Goal: Task Accomplishment & Management: Manage account settings

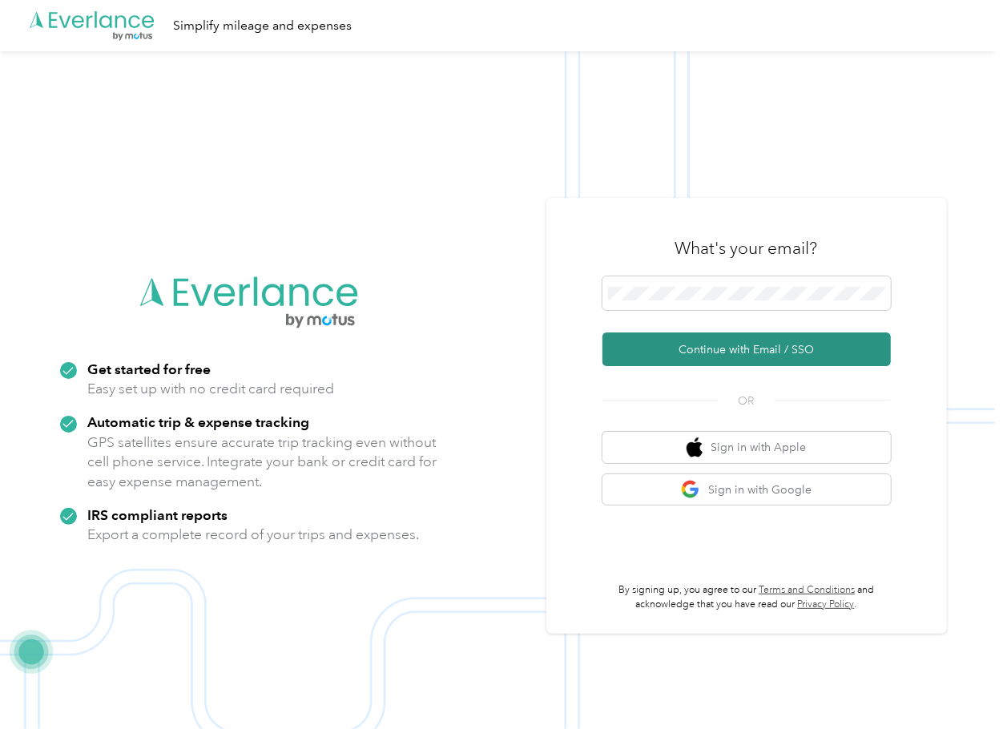
click at [685, 348] on button "Continue with Email / SSO" at bounding box center [746, 349] width 288 height 34
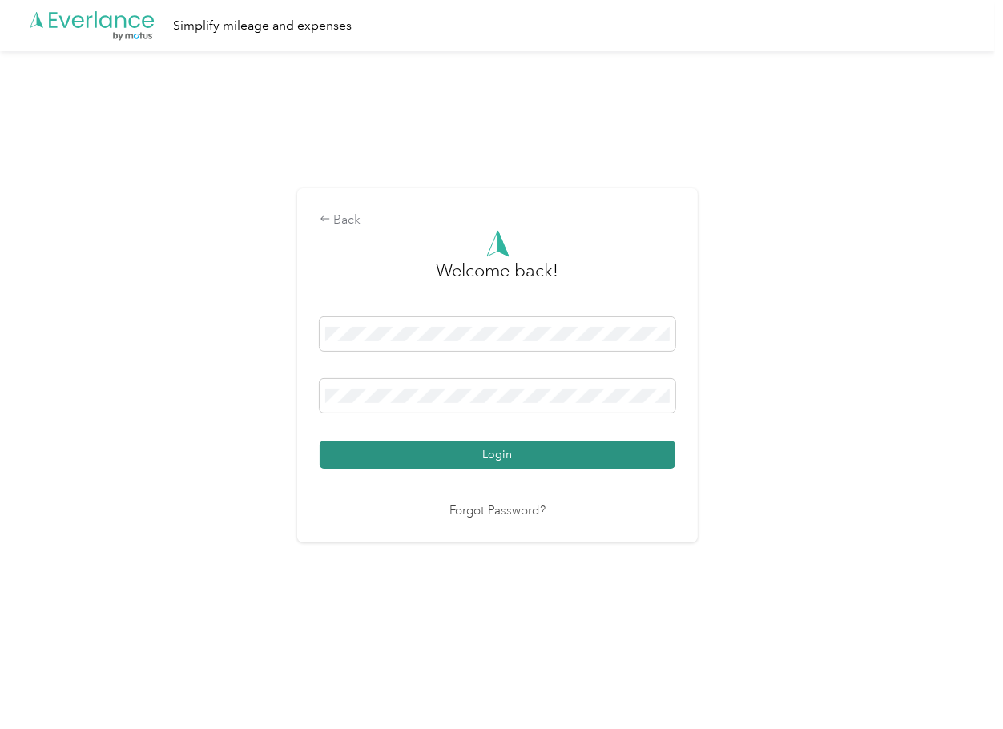
click at [388, 449] on button "Login" at bounding box center [498, 454] width 356 height 28
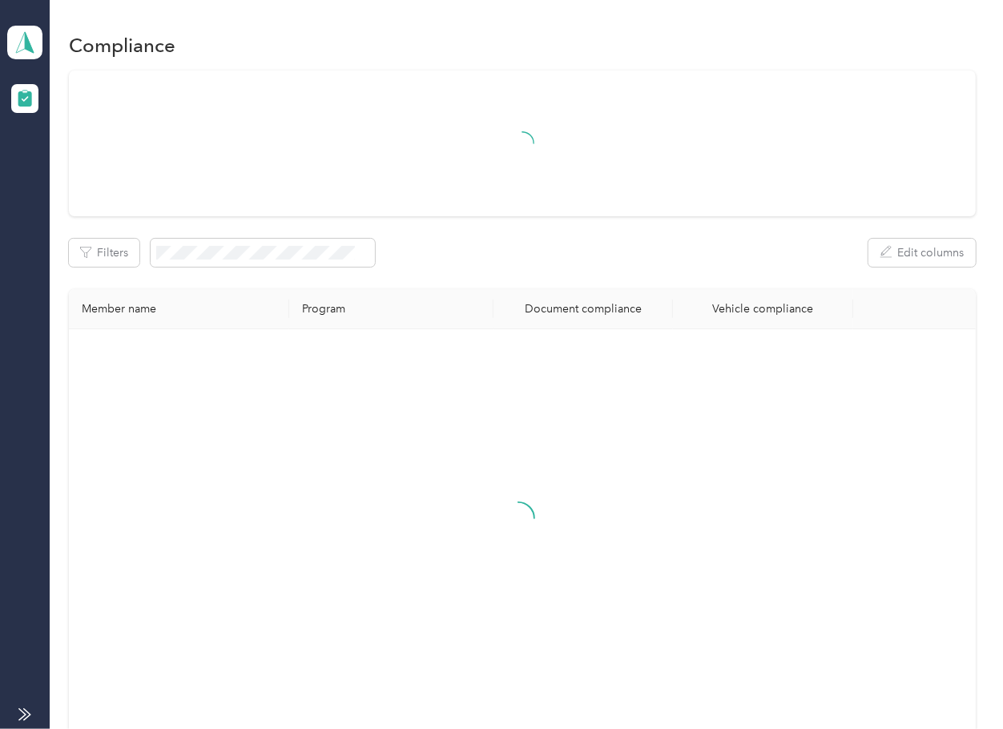
drag, startPoint x: 530, startPoint y: 263, endPoint x: 485, endPoint y: 232, distance: 54.6
click at [530, 263] on div "Filters Edit columns" at bounding box center [522, 253] width 906 height 28
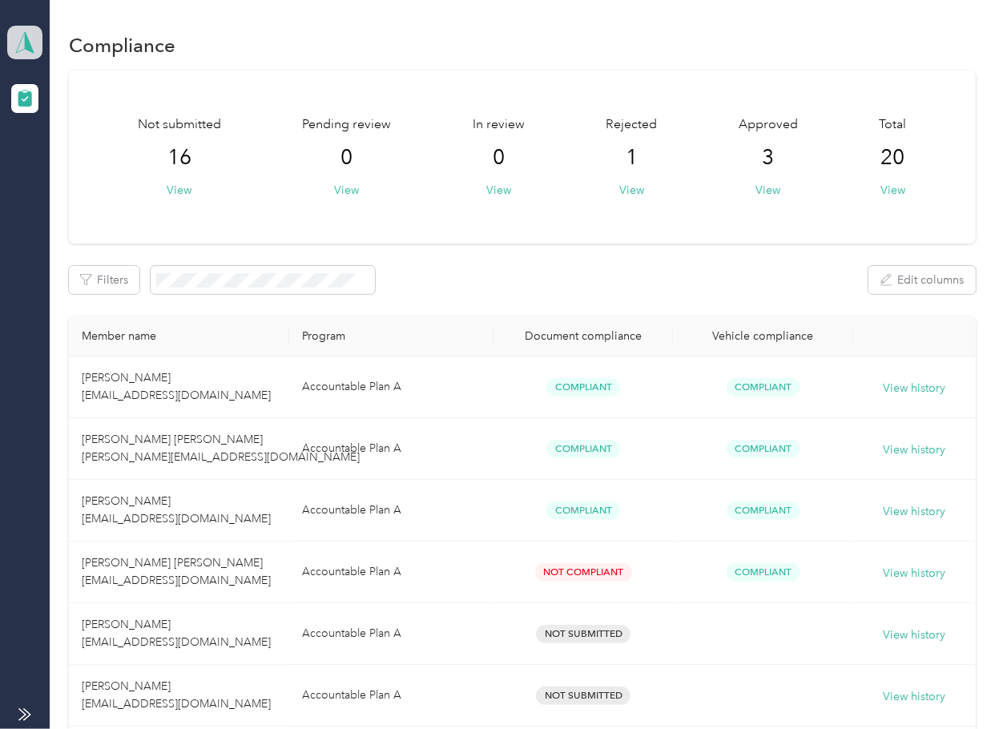
click at [30, 36] on icon at bounding box center [25, 42] width 24 height 22
click at [104, 167] on div "Log out" at bounding box center [175, 168] width 315 height 28
